Goal: Task Accomplishment & Management: Use online tool/utility

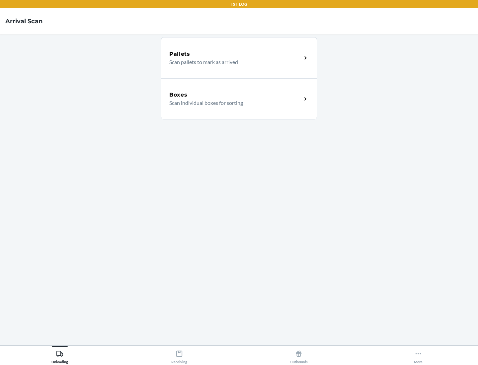
click at [236, 95] on div "Boxes" at bounding box center [235, 95] width 133 height 8
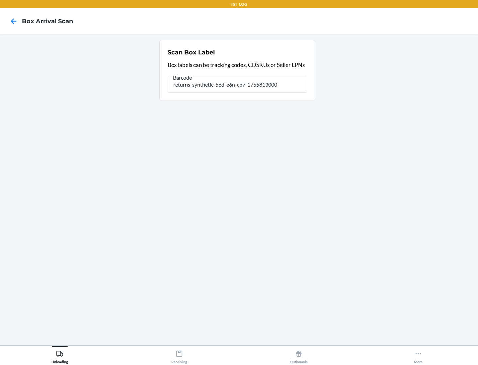
type input "returns-synthetic-56d-e6n-cb7-1755813000"
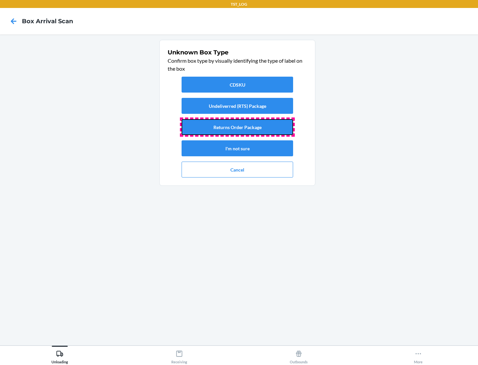
click at [238, 127] on button "Returns Order Package" at bounding box center [238, 127] width 112 height 16
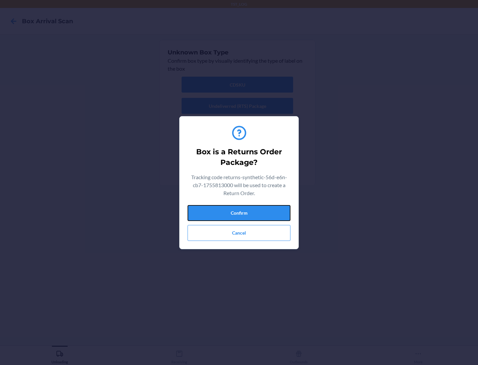
click at [239, 213] on button "Confirm" at bounding box center [239, 213] width 103 height 16
